Goal: Task Accomplishment & Management: Use online tool/utility

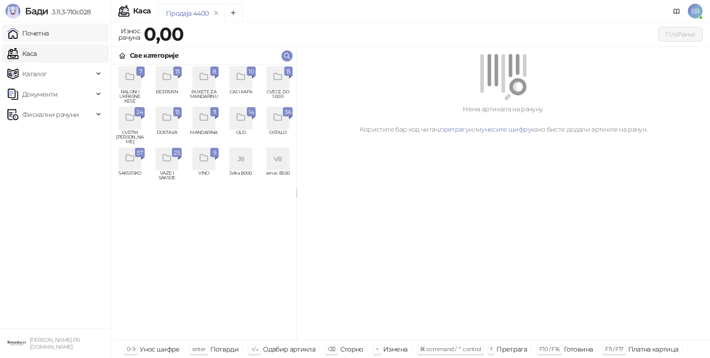
click at [44, 35] on link "Почетна" at bounding box center [28, 33] width 42 height 18
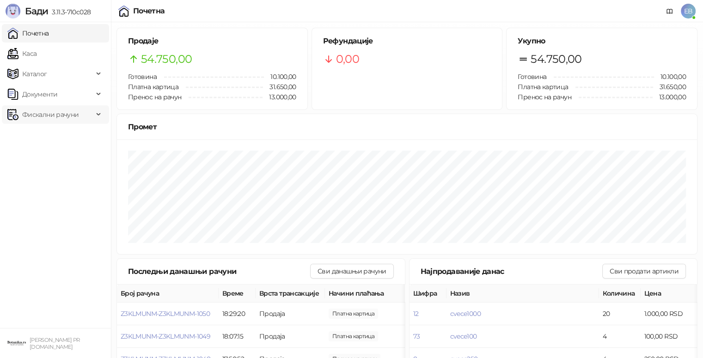
click at [97, 117] on div "Фискални рачуни" at bounding box center [55, 114] width 107 height 18
click at [59, 159] on link "По данима" at bounding box center [35, 155] width 49 height 18
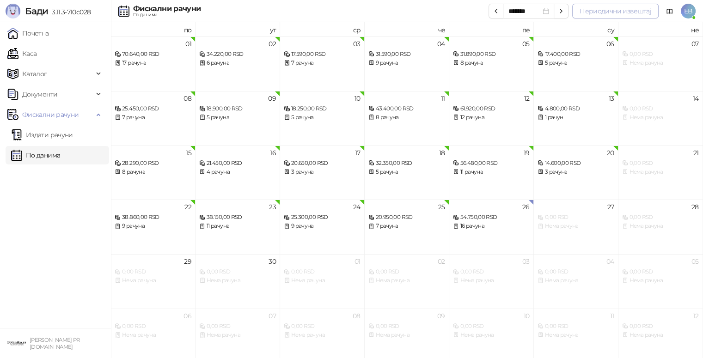
click at [629, 11] on button "Периодични извештај" at bounding box center [615, 11] width 86 height 15
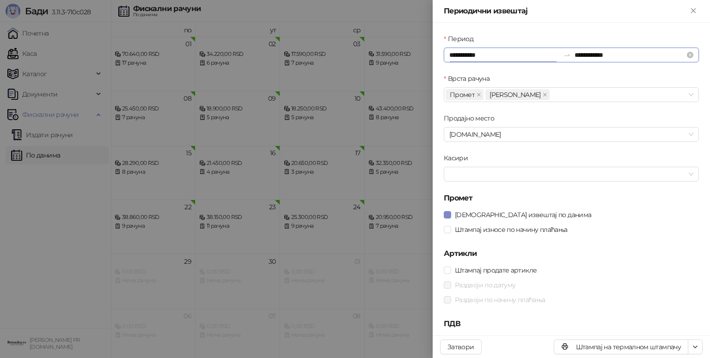
click at [466, 55] on input "**********" at bounding box center [504, 55] width 110 height 10
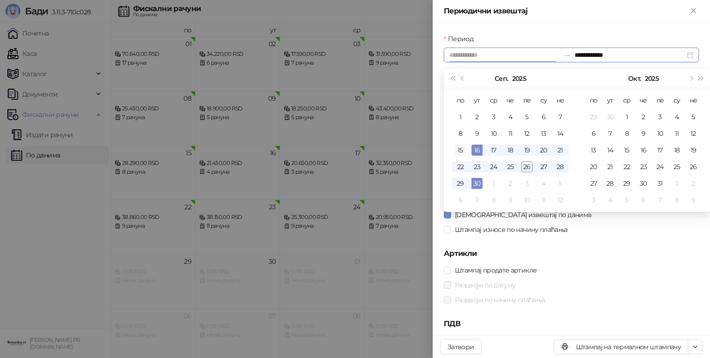
type input "**********"
click at [460, 147] on div "15" at bounding box center [460, 150] width 11 height 11
type input "**********"
click at [527, 166] on div "26" at bounding box center [526, 166] width 11 height 11
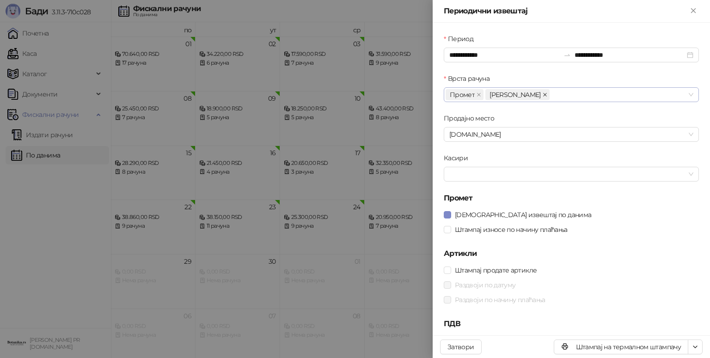
click at [543, 97] on icon "close" at bounding box center [545, 94] width 5 height 5
click at [478, 227] on span "Штампај износе по начину плаћања" at bounding box center [511, 230] width 120 height 10
click at [474, 269] on span "Штампај продате артикле" at bounding box center [495, 270] width 89 height 10
click at [472, 283] on span "Раздвоји по датуму" at bounding box center [485, 285] width 68 height 10
click at [471, 299] on span "Раздвоји по начину плаћања" at bounding box center [500, 300] width 98 height 10
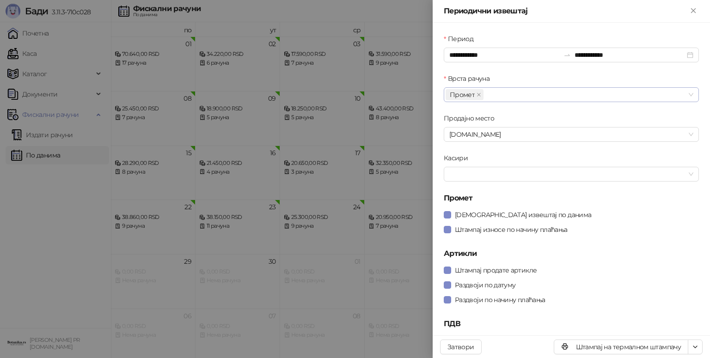
scroll to position [12, 0]
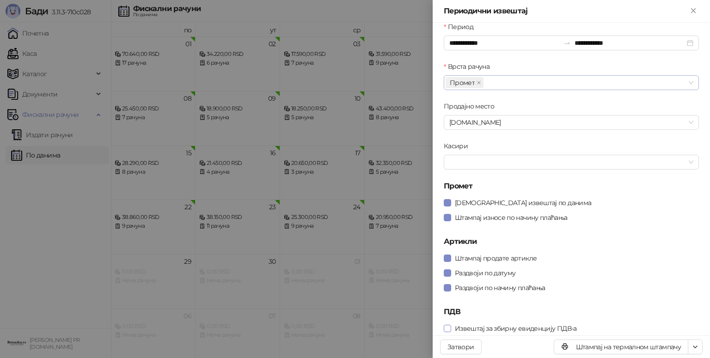
click at [514, 329] on span "Извештај за збирну евиденцију ПДВ-а" at bounding box center [515, 329] width 129 height 10
click at [681, 312] on span "Штампај на А4 штампачу" at bounding box center [656, 314] width 80 height 10
click at [693, 12] on icon "Close" at bounding box center [693, 10] width 8 height 8
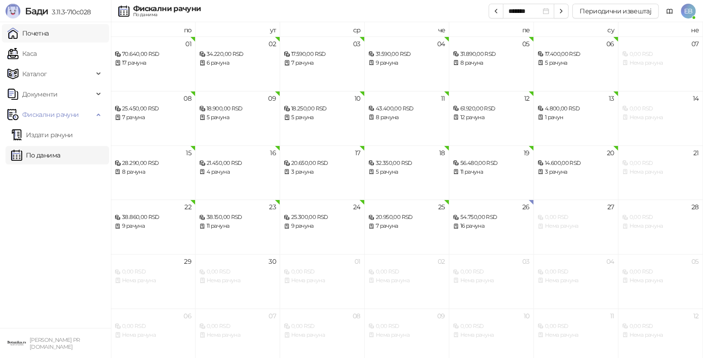
click at [34, 31] on link "Почетна" at bounding box center [28, 33] width 42 height 18
